Goal: Communication & Community: Answer question/provide support

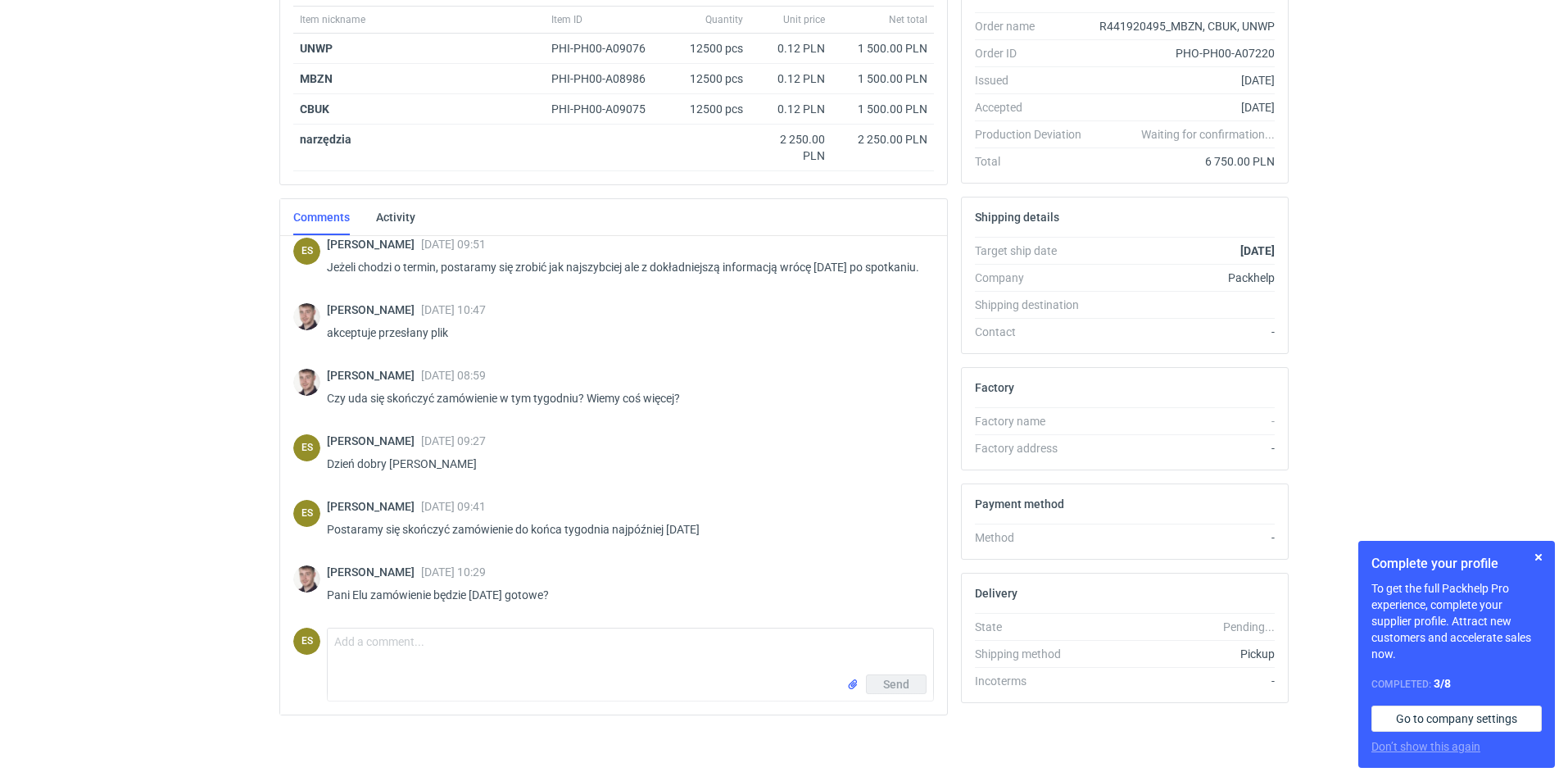
scroll to position [1014, 0]
click at [451, 666] on textarea "Comment message" at bounding box center [630, 651] width 605 height 46
type textarea "Dzień dobry [PERSON_NAME], zamówienie będzie gotowe w dniu jutrzejszym. Również…"
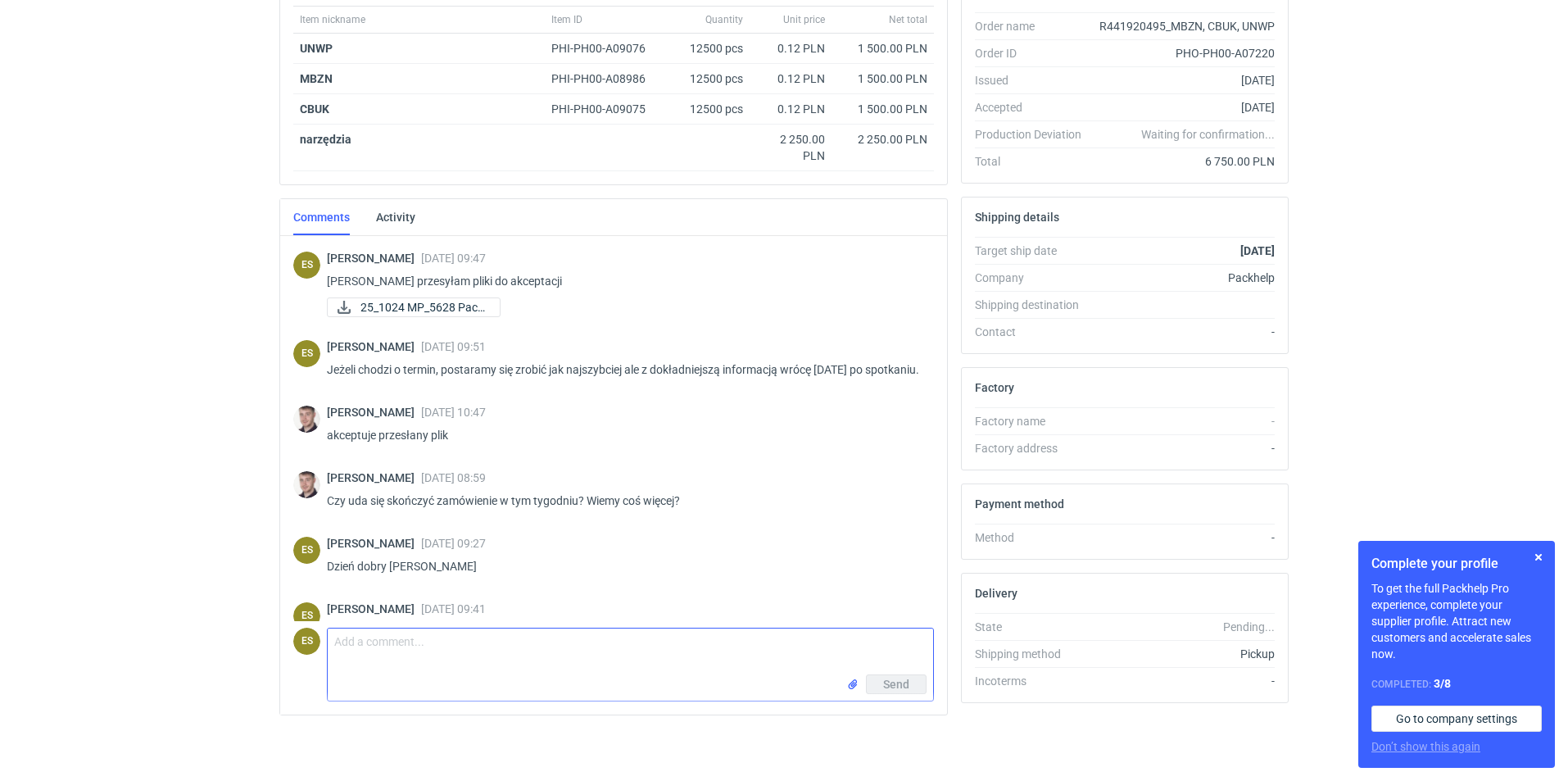
scroll to position [513, 0]
